Goal: Task Accomplishment & Management: Manage account settings

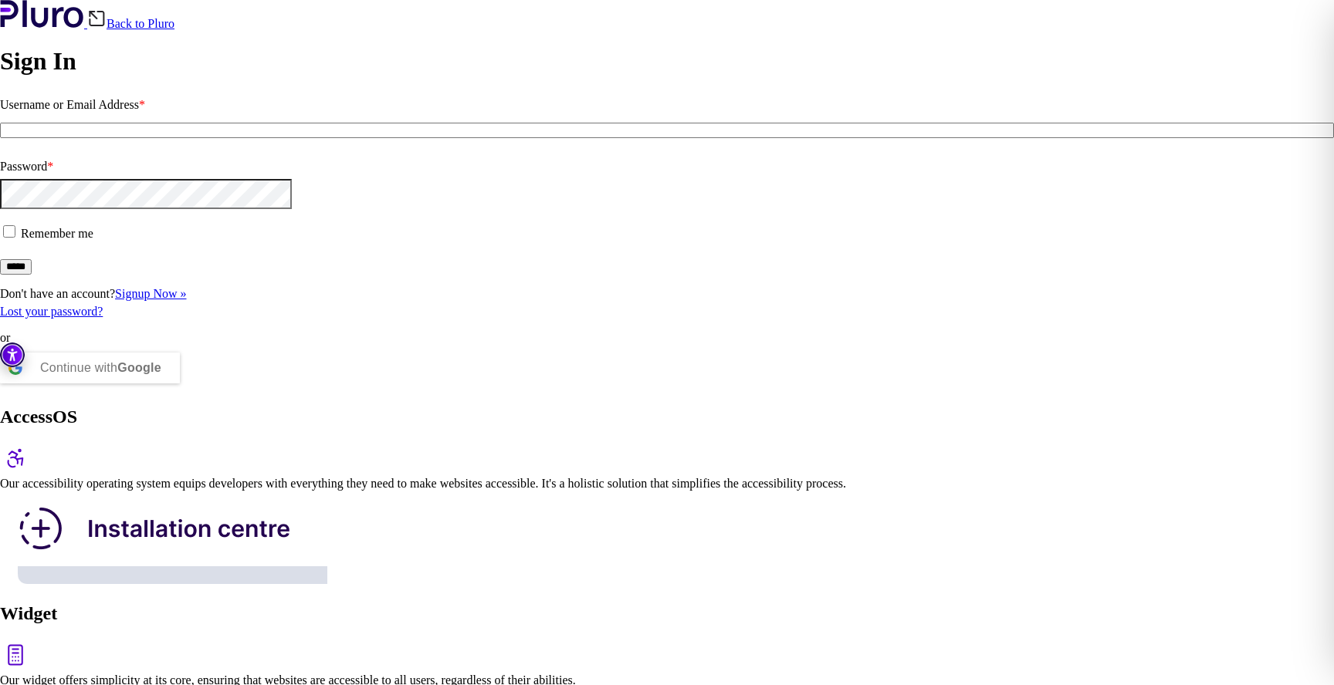
type input "**********"
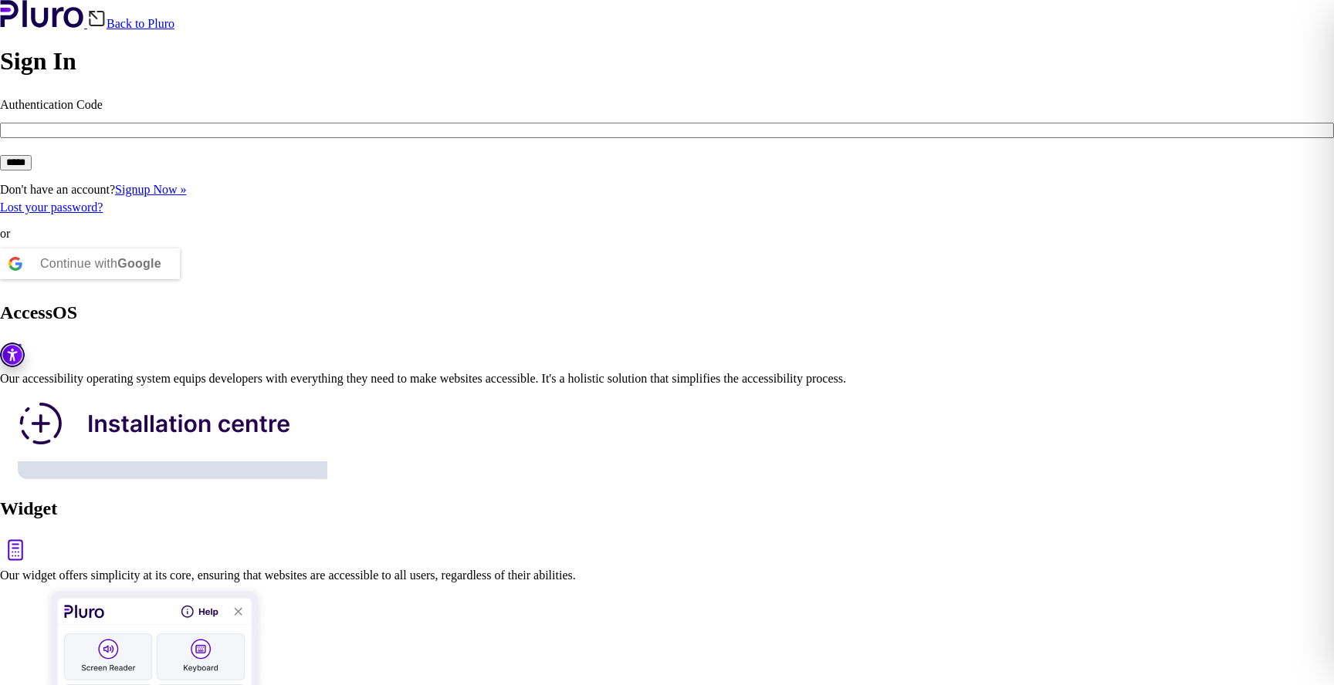
click at [180, 279] on div "Continue with Google" at bounding box center [90, 264] width 180 height 31
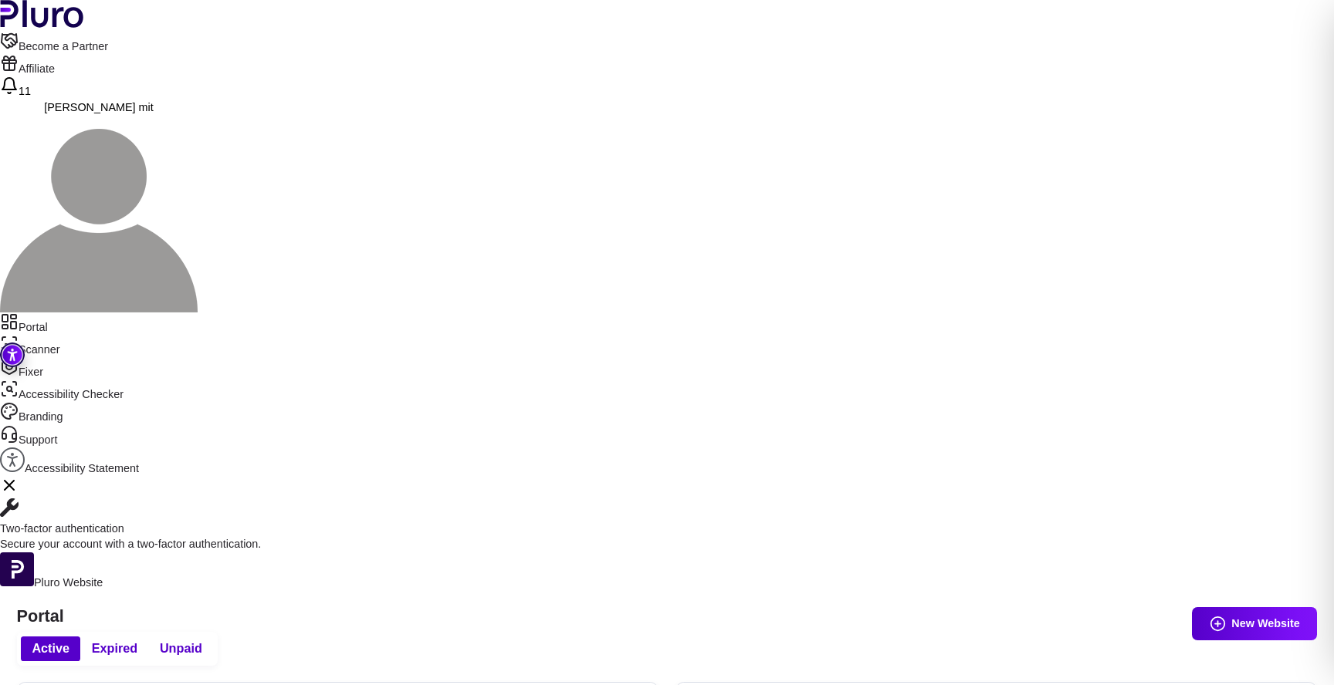
drag, startPoint x: 646, startPoint y: 260, endPoint x: 546, endPoint y: 258, distance: 99.6
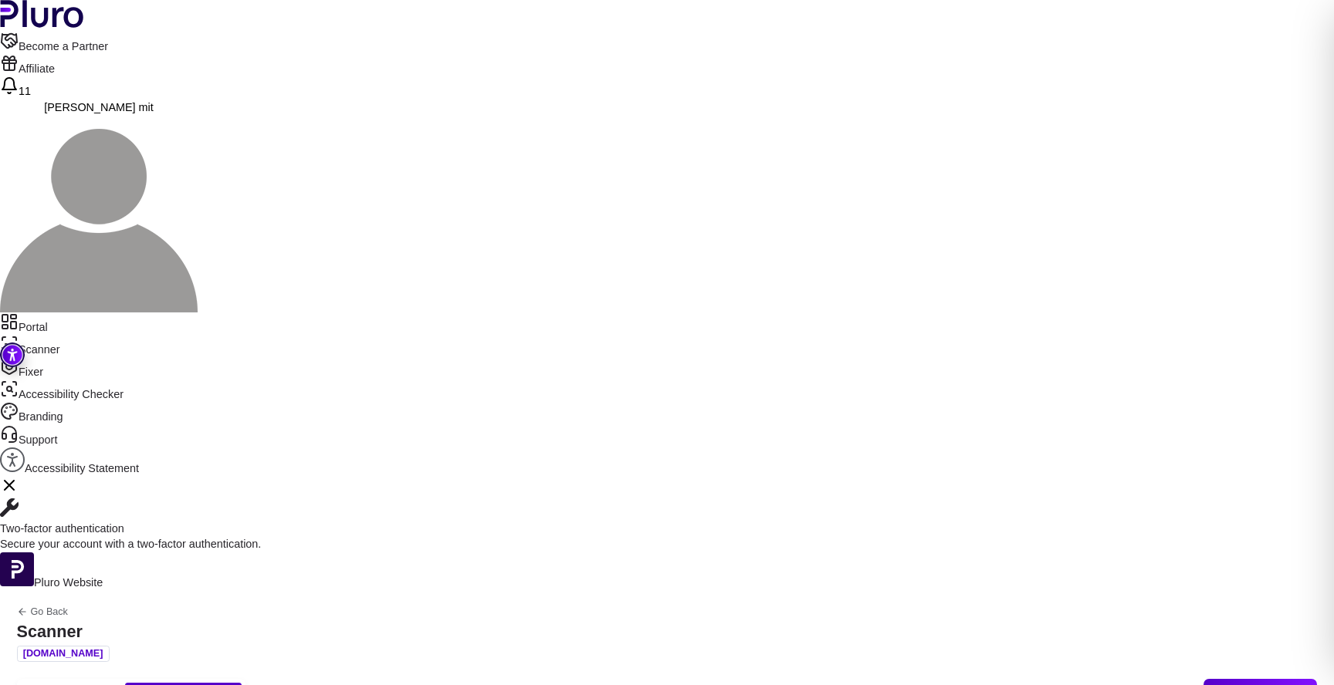
click at [113, 685] on span "Auto-Scanner" at bounding box center [73, 696] width 82 height 17
click at [502, 387] on button "Edit" at bounding box center [499, 400] width 103 height 33
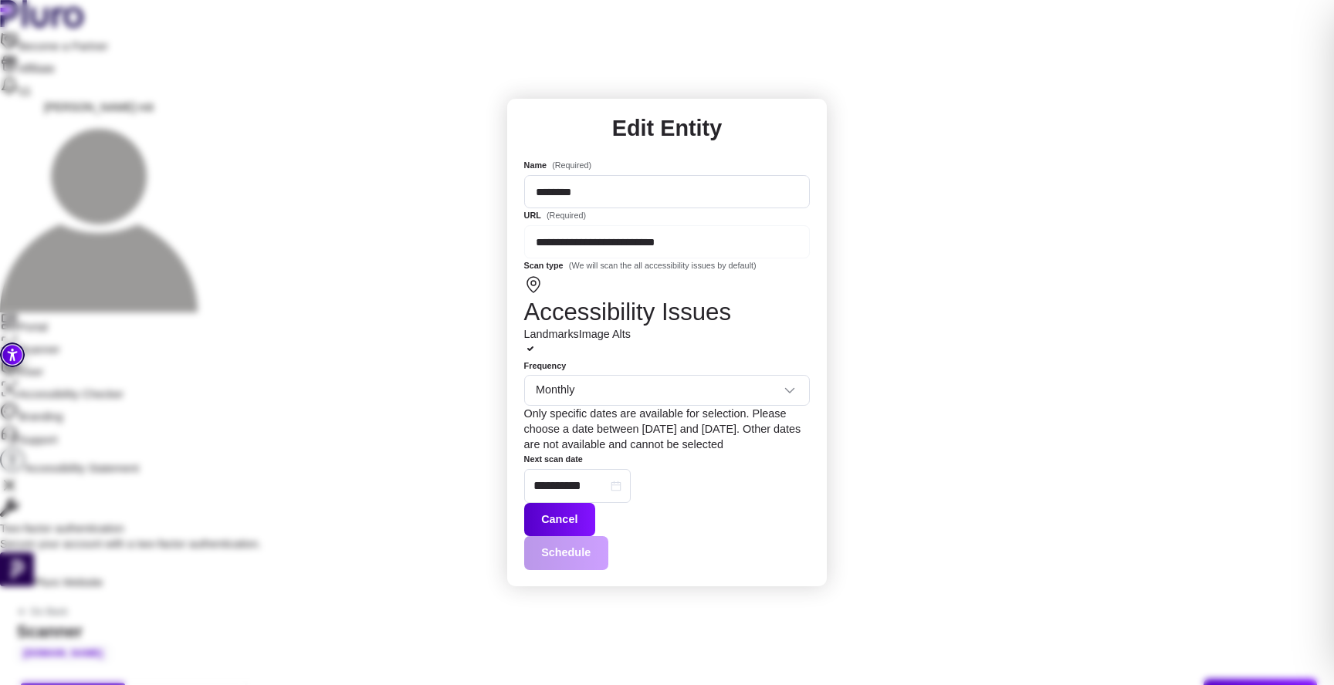
click at [595, 503] on button "Cancel" at bounding box center [559, 519] width 71 height 33
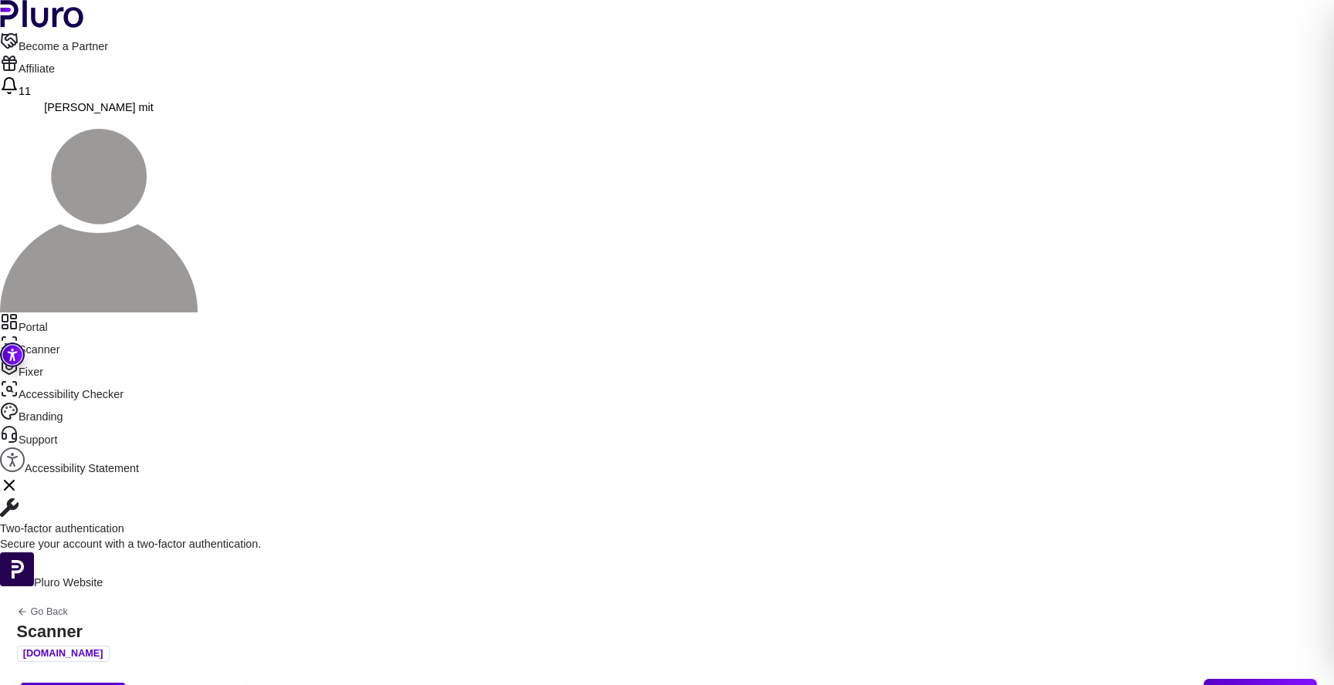
click at [230, 685] on span "Manual scanner" at bounding box center [183, 696] width 94 height 17
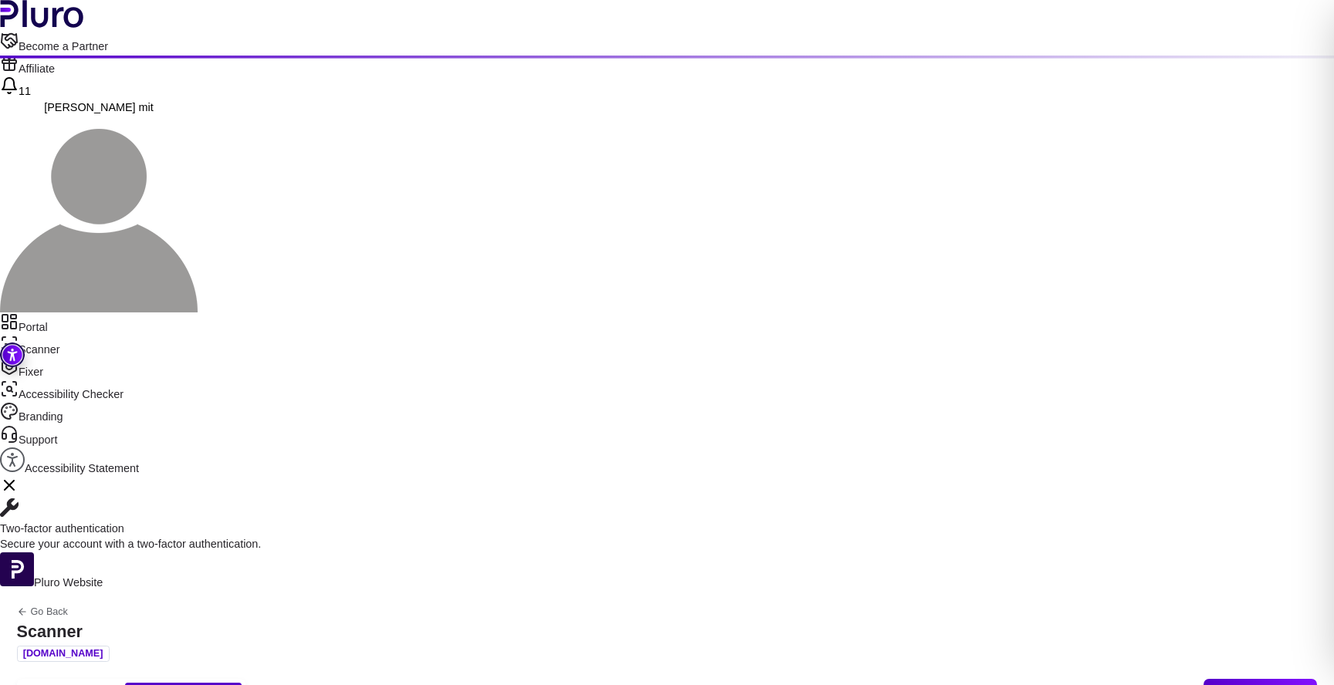
click at [113, 685] on span "Auto-Scanner" at bounding box center [73, 696] width 82 height 17
click at [126, 590] on div "Go Back Scanner www.voicely.co.il" at bounding box center [63, 626] width 126 height 73
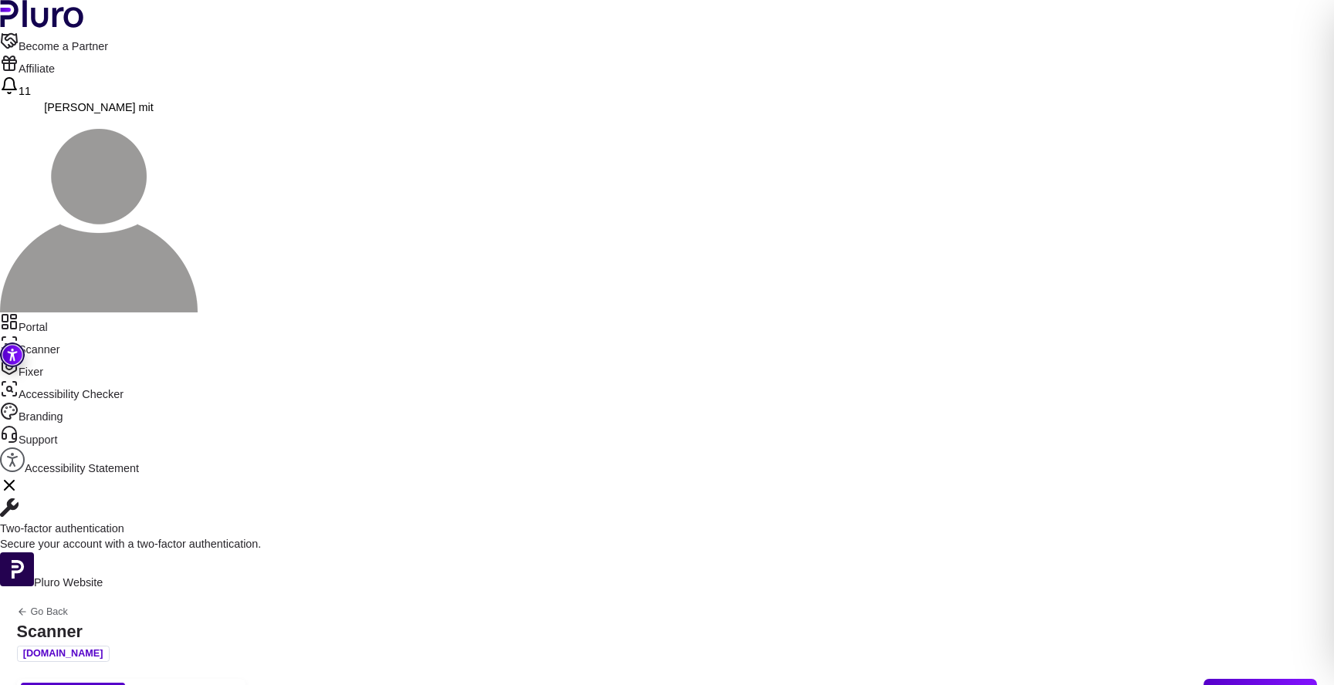
click at [110, 607] on link "Go Back" at bounding box center [63, 612] width 93 height 11
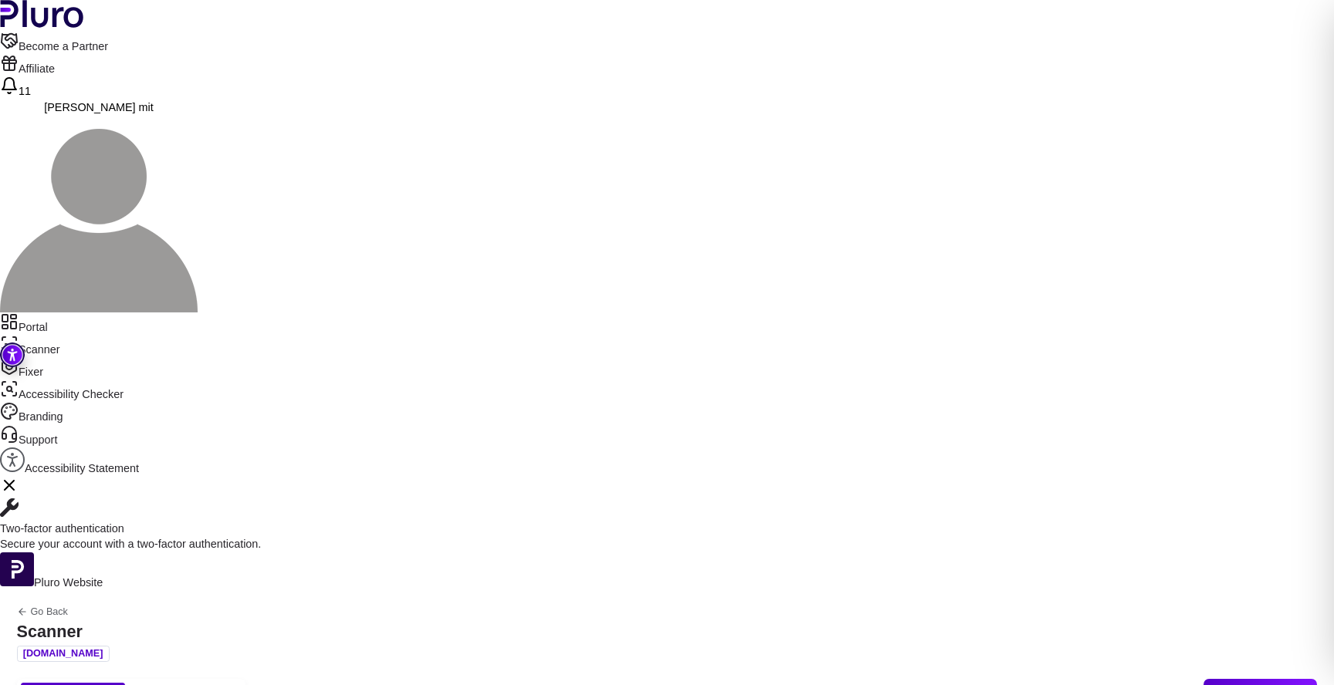
click at [95, 313] on link "Portal" at bounding box center [667, 324] width 1334 height 22
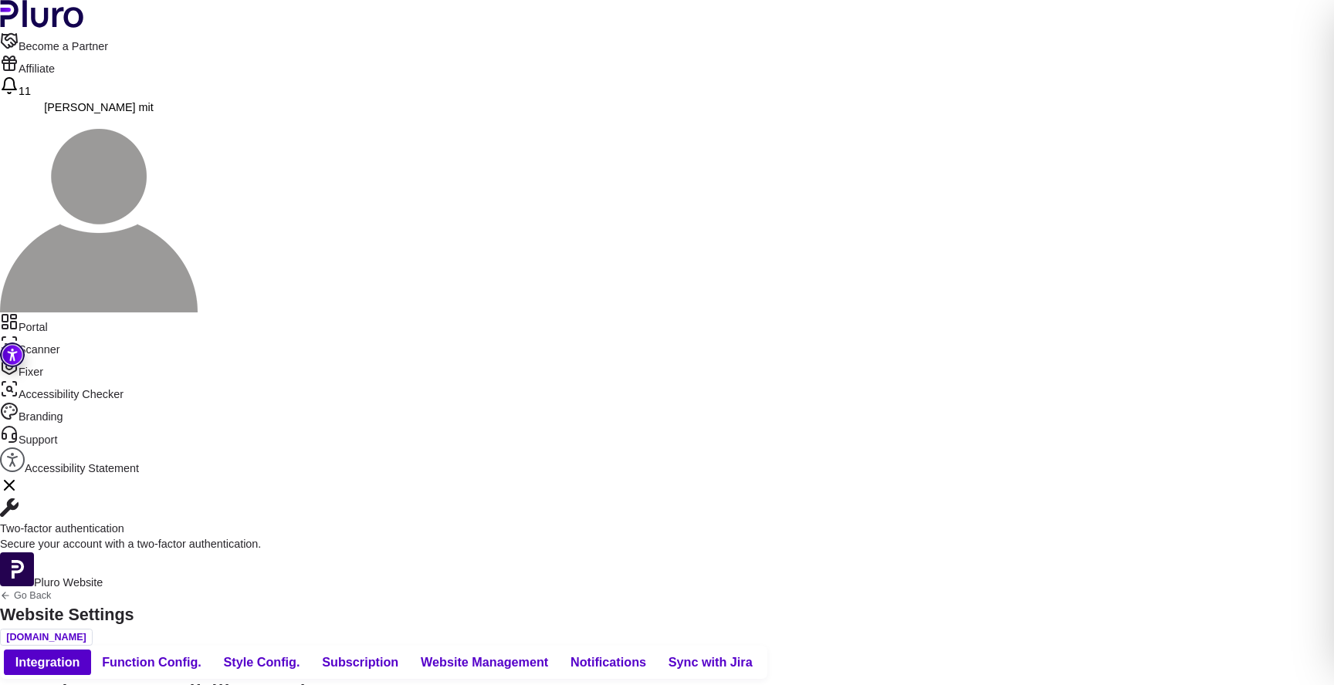
scroll to position [155, 0]
